Goal: Transaction & Acquisition: Purchase product/service

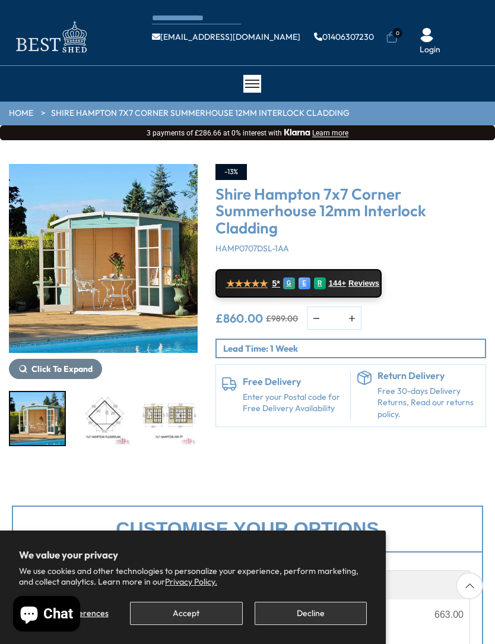
click at [200, 609] on button "Accept" at bounding box center [186, 613] width 112 height 23
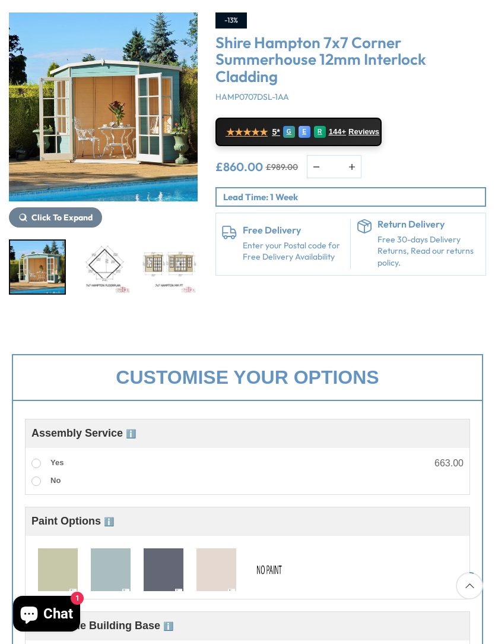
scroll to position [150, 0]
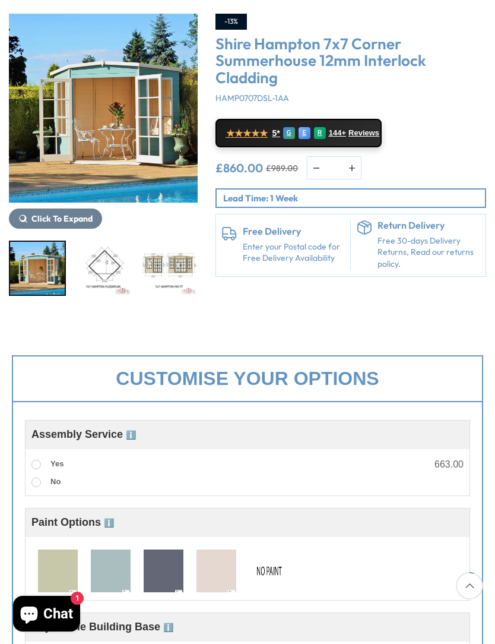
click at [142, 264] on img "3 / 12" at bounding box center [169, 268] width 55 height 53
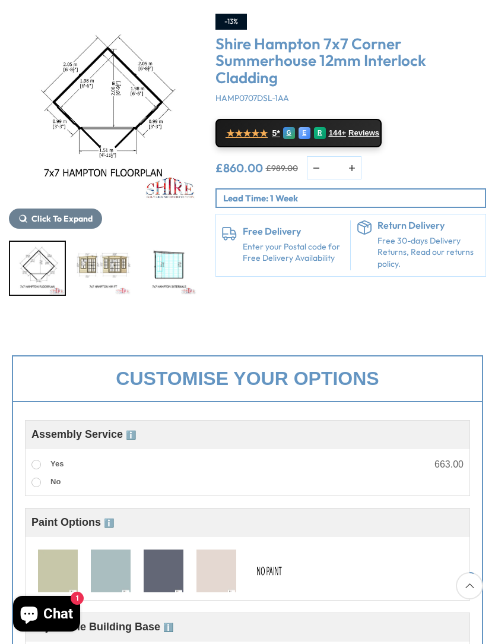
scroll to position [153, 0]
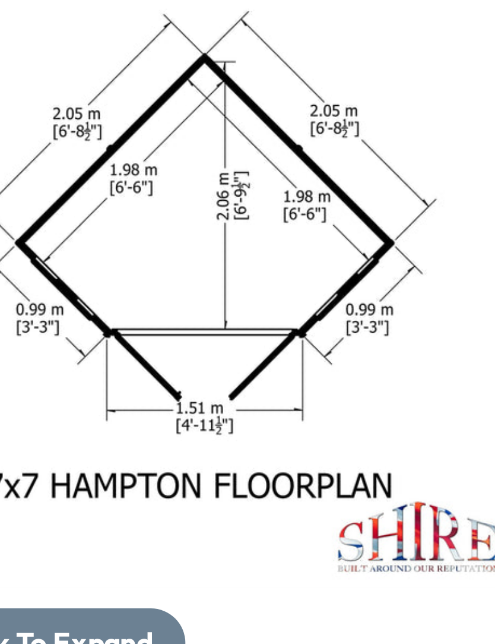
click at [94, 105] on img "2 / 12" at bounding box center [103, 105] width 189 height 189
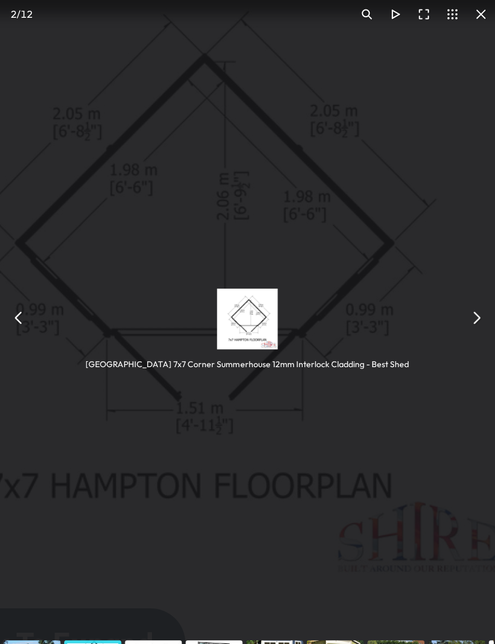
click at [183, 117] on button "You can close this modal content with the ESC key" at bounding box center [187, 121] width 8 height 8
click at [49, 117] on button "You can close this modal content with the ESC key" at bounding box center [53, 121] width 8 height 8
click at [184, 29] on button "You can close this modal content with the ESC key" at bounding box center [188, 33] width 8 height 8
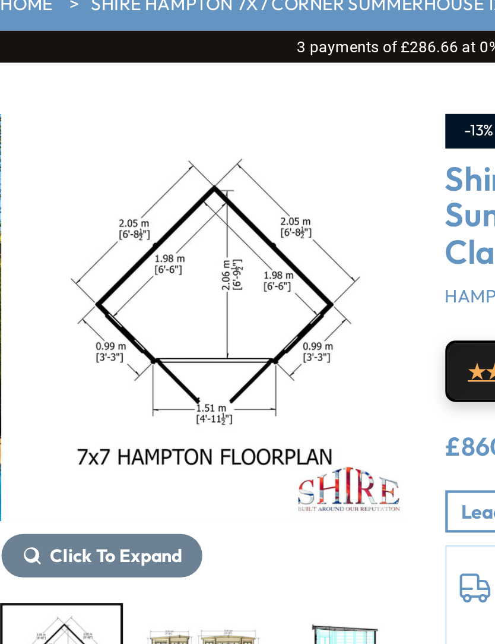
scroll to position [111, 0]
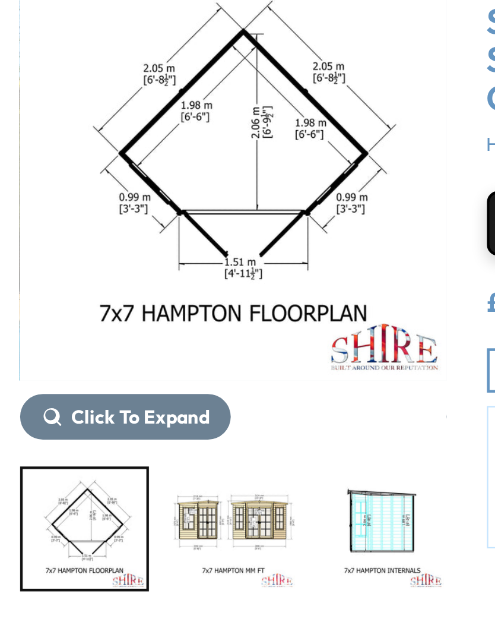
click at [24, 121] on img "2 / 12" at bounding box center [103, 147] width 189 height 189
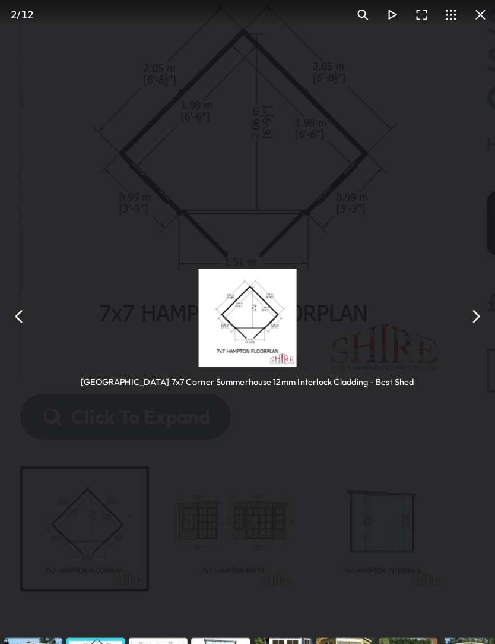
click at [217, 74] on button "You can close this modal content with the ESC key" at bounding box center [212, 80] width 13 height 13
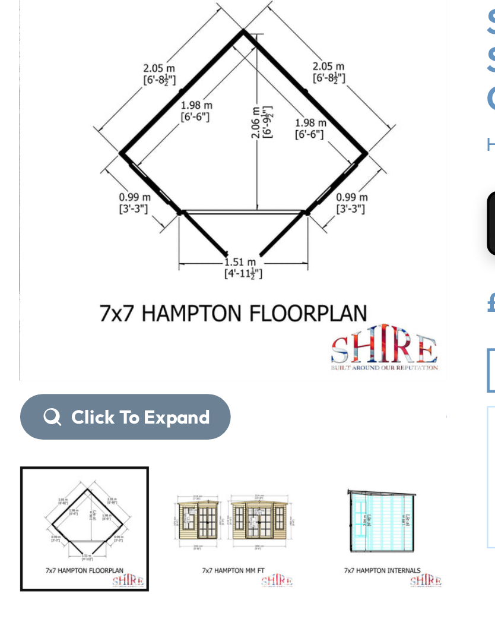
click at [142, 281] on img "4 / 12" at bounding box center [169, 307] width 55 height 53
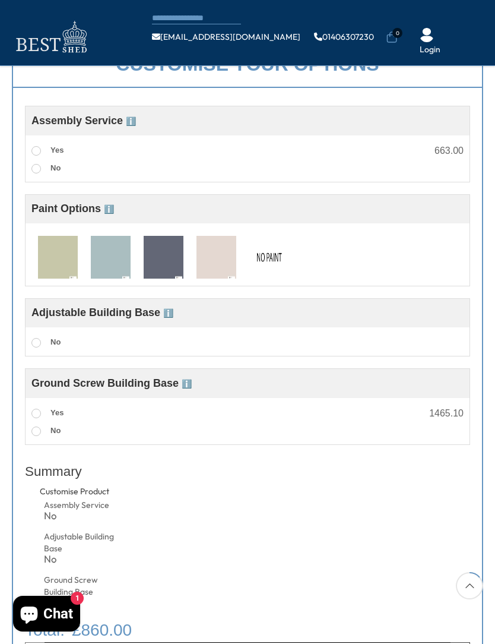
scroll to position [399, 0]
click at [107, 257] on img at bounding box center [111, 257] width 40 height 44
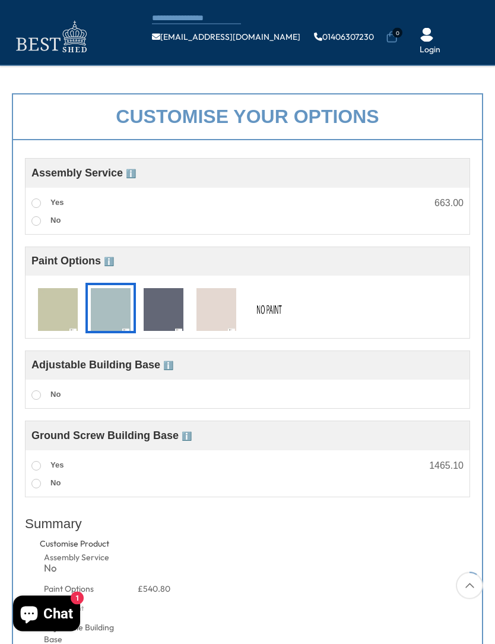
scroll to position [384, 0]
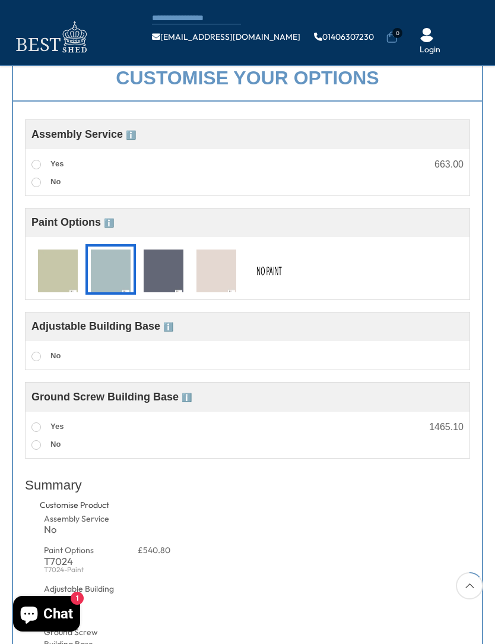
click at [283, 264] on img at bounding box center [269, 271] width 40 height 44
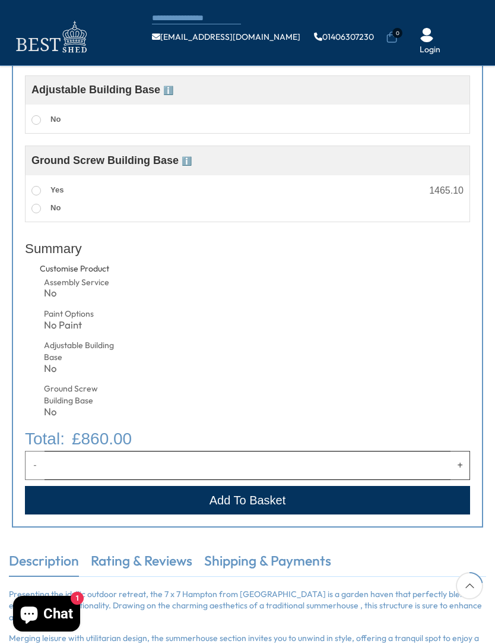
scroll to position [622, 0]
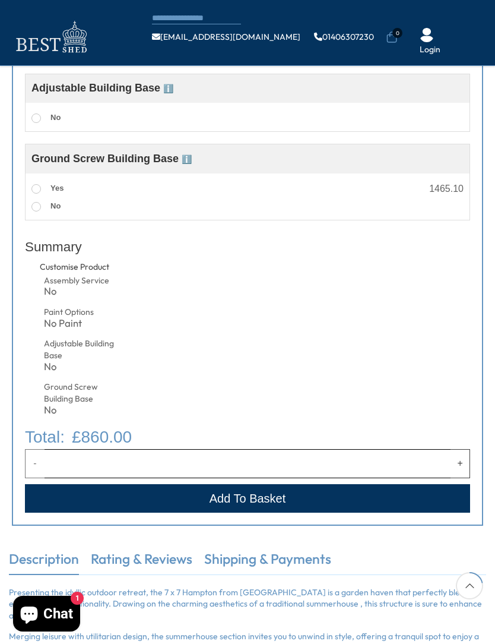
click at [67, 348] on div "Adjustable Building Base" at bounding box center [82, 349] width 76 height 23
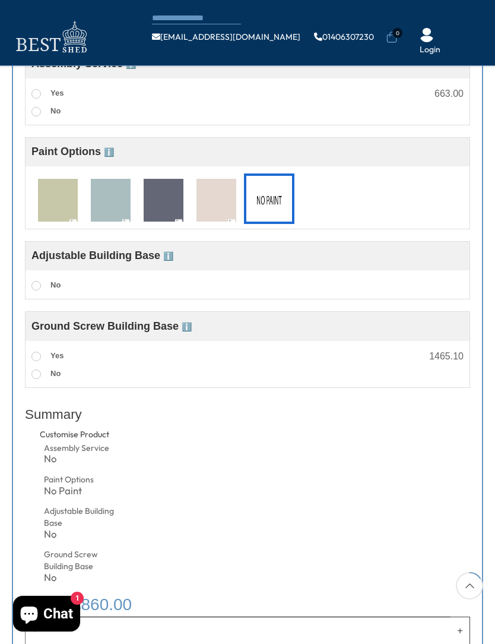
scroll to position [456, 0]
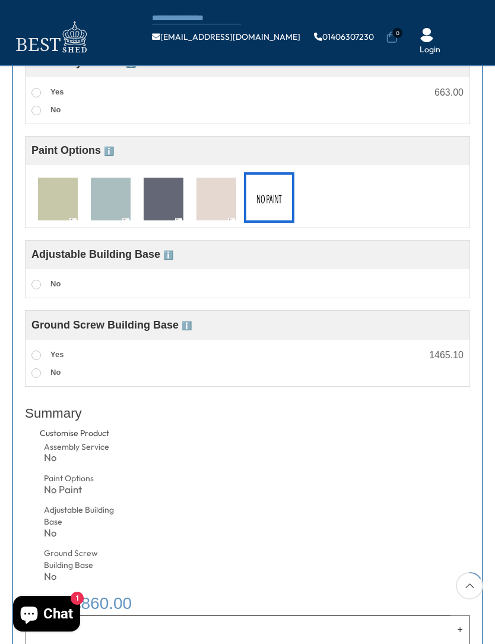
click at [61, 284] on span "No" at bounding box center [55, 283] width 10 height 9
click at [32, 284] on span at bounding box center [36, 285] width 10 height 10
click at [28, 287] on div "Adjustable base The Adjustable Shed Base offers a quick, no-dig solution for cr…" at bounding box center [248, 284] width 444 height 18
click at [44, 286] on label "No" at bounding box center [45, 284] width 29 height 15
click at [39, 290] on label "No" at bounding box center [45, 284] width 29 height 15
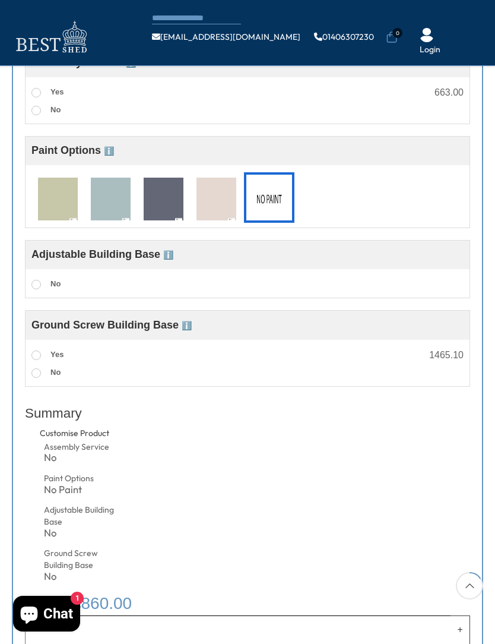
click at [39, 289] on span at bounding box center [36, 285] width 10 height 10
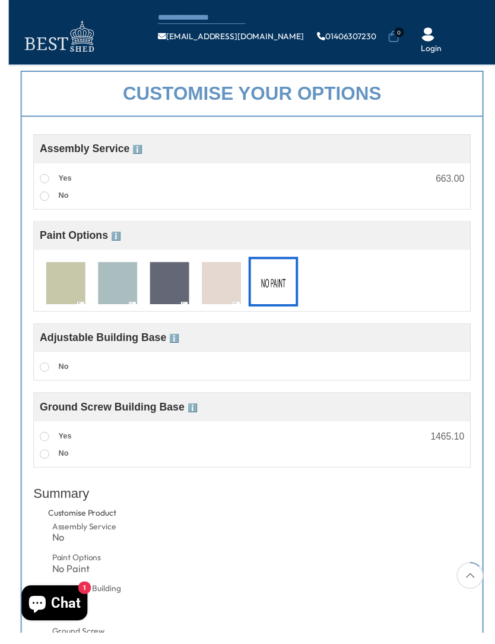
scroll to position [382, 0]
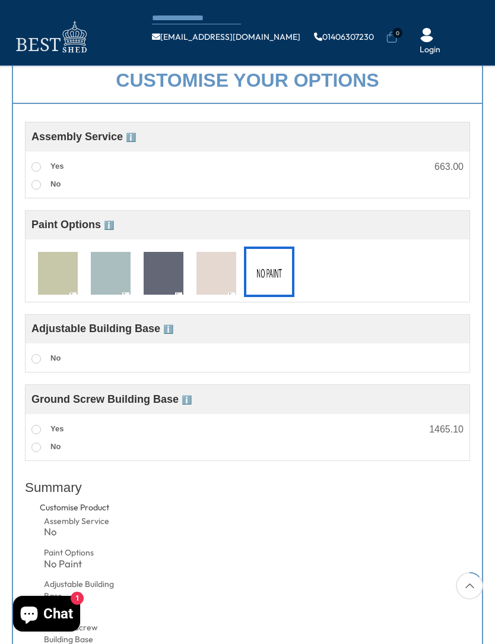
click at [280, 272] on img at bounding box center [269, 274] width 40 height 44
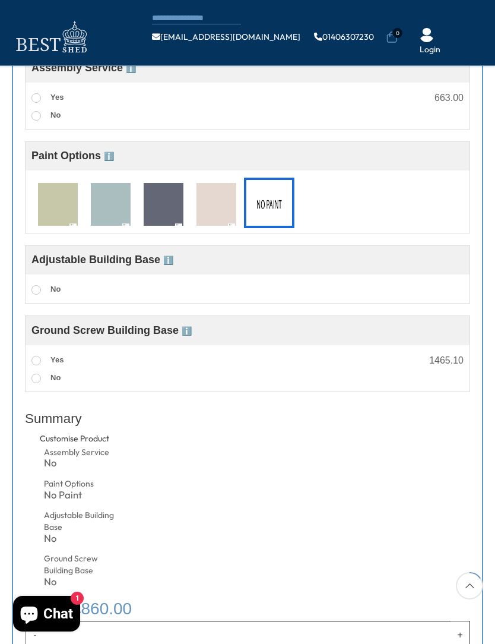
scroll to position [450, 0]
click at [144, 264] on span "Adjustable Building Base ℹ️" at bounding box center [102, 260] width 142 height 12
click at [173, 258] on span "ℹ️" at bounding box center [168, 261] width 10 height 10
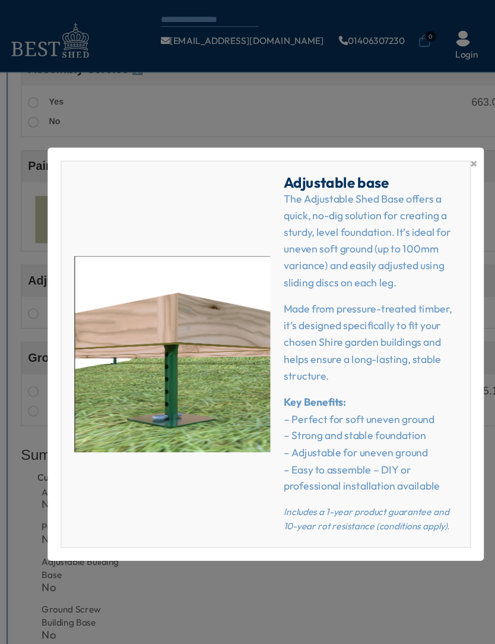
scroll to position [451, 0]
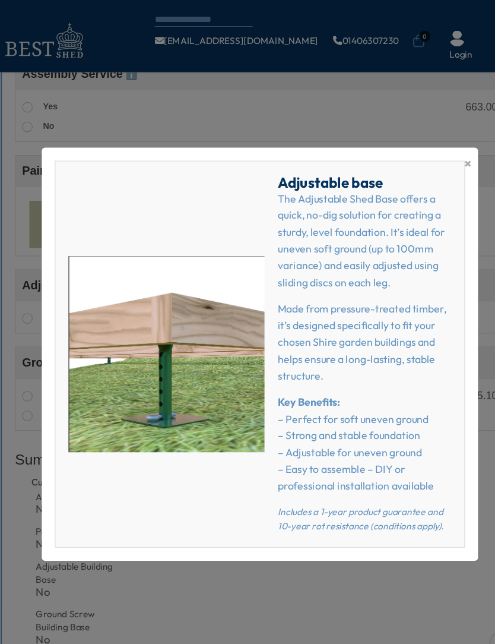
click at [434, 151] on span "×" at bounding box center [437, 148] width 7 height 17
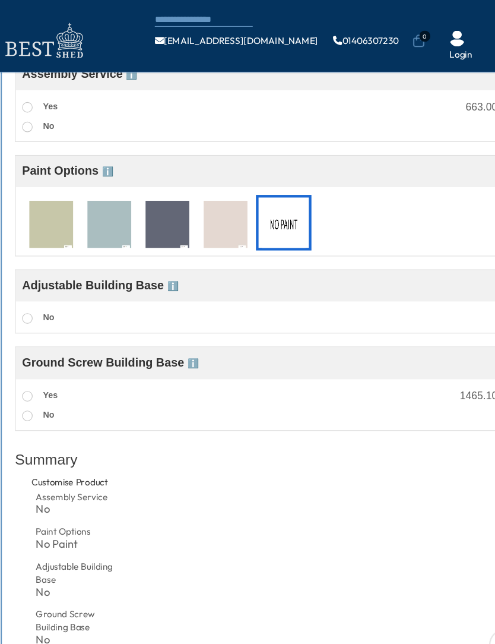
click at [33, 290] on label "No" at bounding box center [45, 289] width 29 height 15
click at [50, 288] on span "No" at bounding box center [55, 288] width 10 height 9
click at [34, 295] on label "No" at bounding box center [45, 289] width 29 height 15
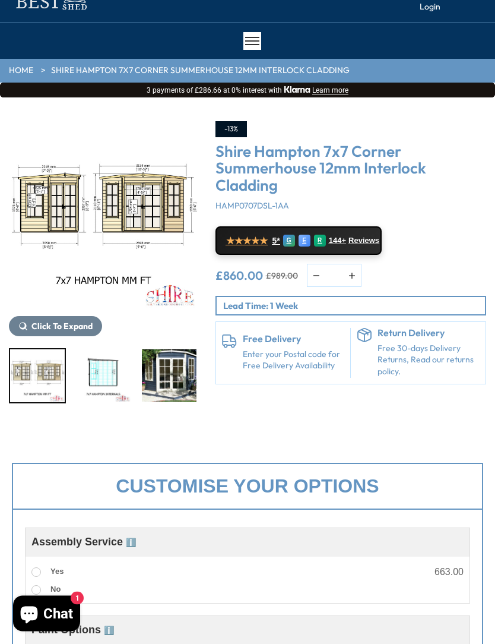
scroll to position [0, 0]
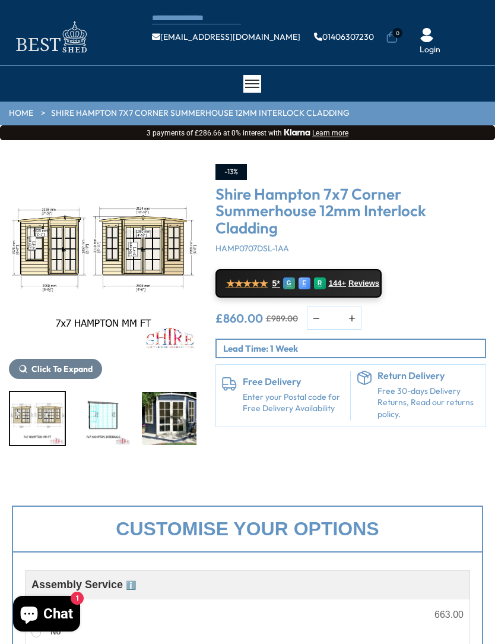
click at [299, 385] on h6 "Free Delivery" at bounding box center [294, 382] width 102 height 11
click at [381, 349] on p "Lead Time: 1 Week" at bounding box center [354, 348] width 263 height 12
click at [351, 348] on p "Lead Time: 1 Week" at bounding box center [354, 348] width 263 height 12
click at [447, 284] on div "★★★★★ 5* G E R 144+ Reviews" at bounding box center [351, 281] width 271 height 31
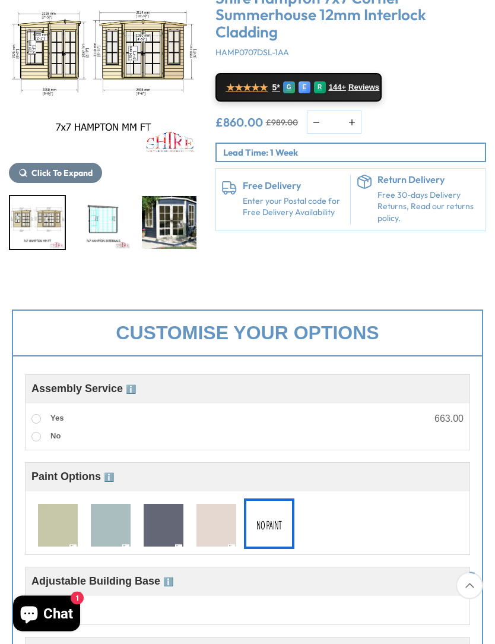
scroll to position [207, 0]
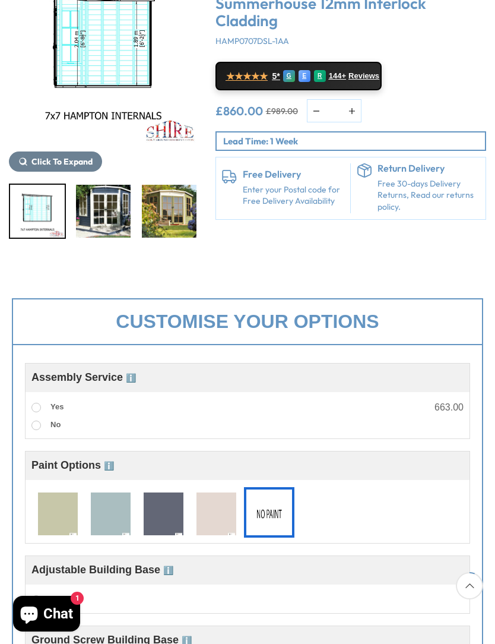
click at [102, 205] on img "5 / 12" at bounding box center [103, 211] width 55 height 53
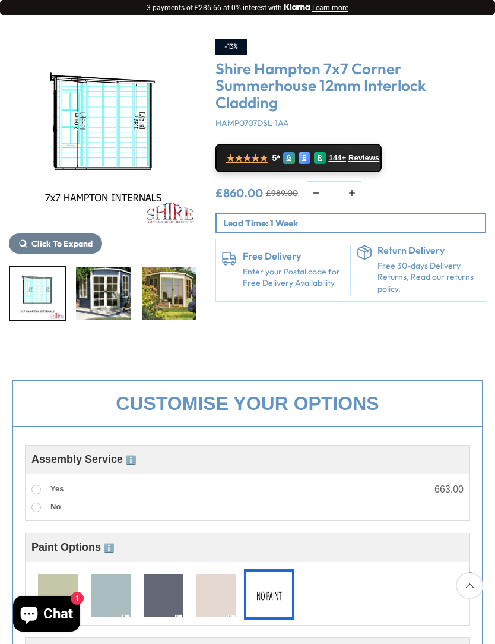
scroll to position [122, 0]
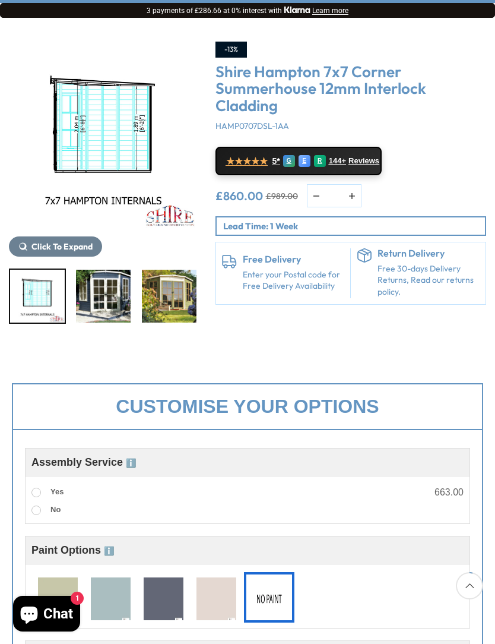
click at [274, 298] on img "8 / 12" at bounding box center [301, 296] width 55 height 53
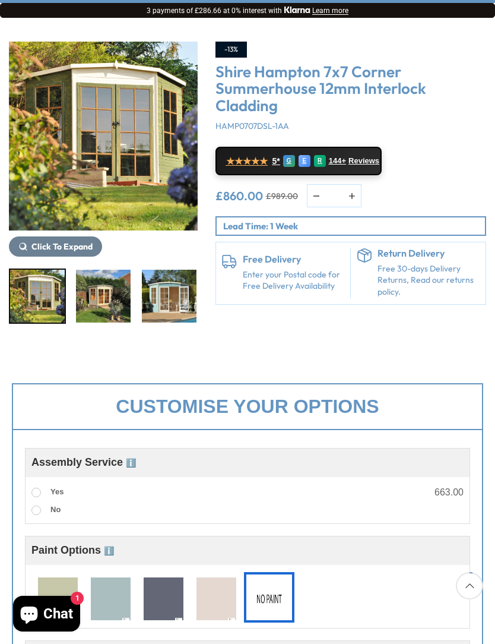
click at [208, 292] on img "9 / 12" at bounding box center [235, 296] width 55 height 53
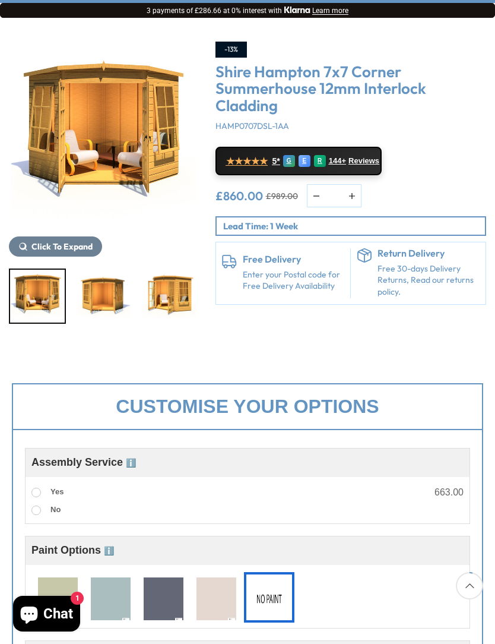
click at [97, 292] on img "10 / 12" at bounding box center [103, 296] width 55 height 53
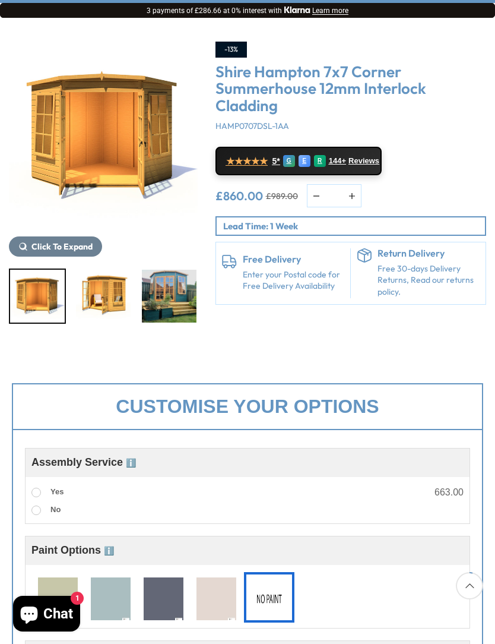
click at [107, 289] on img "11 / 12" at bounding box center [103, 296] width 55 height 53
click at [109, 289] on img "11 / 12" at bounding box center [103, 296] width 55 height 53
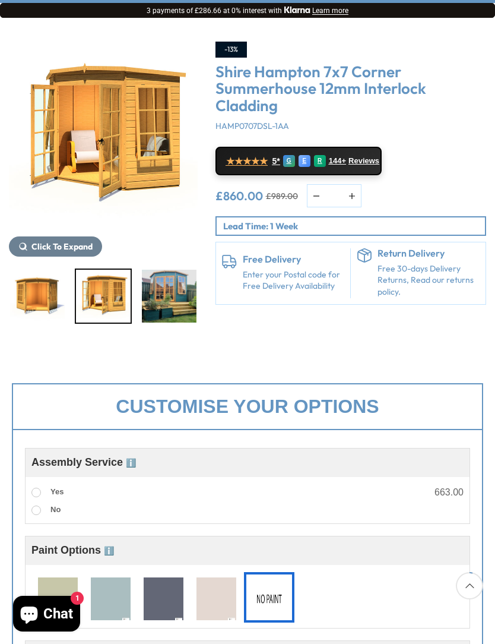
click at [106, 288] on img "11 / 12" at bounding box center [103, 296] width 55 height 53
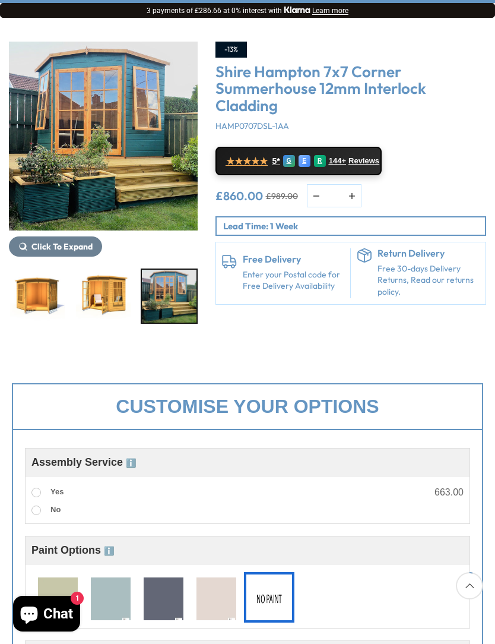
click at [158, 292] on img "12 / 12" at bounding box center [169, 296] width 55 height 53
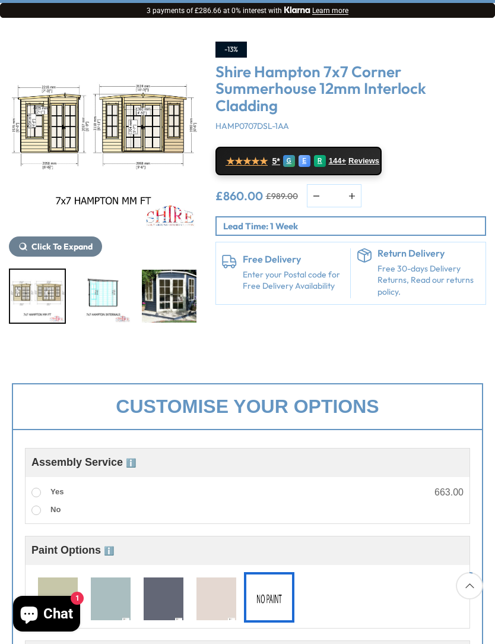
click at [128, 303] on img "4 / 12" at bounding box center [103, 296] width 55 height 53
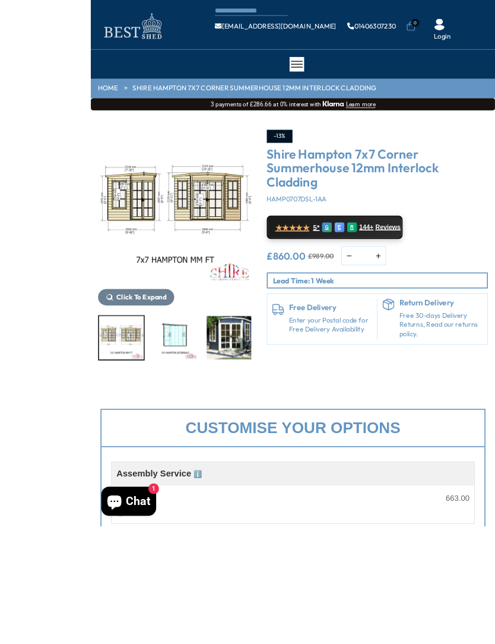
scroll to position [66, 0]
